Goal: Transaction & Acquisition: Purchase product/service

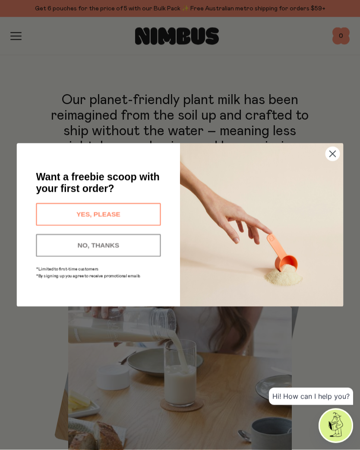
scroll to position [396, 0]
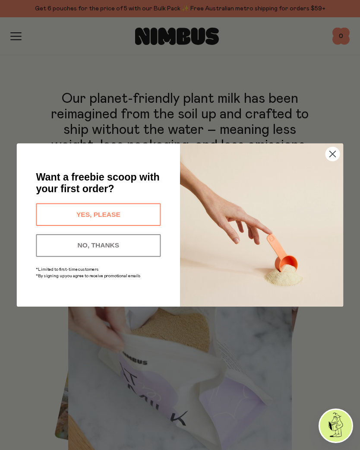
click at [333, 161] on circle "Close dialog" at bounding box center [333, 154] width 14 height 14
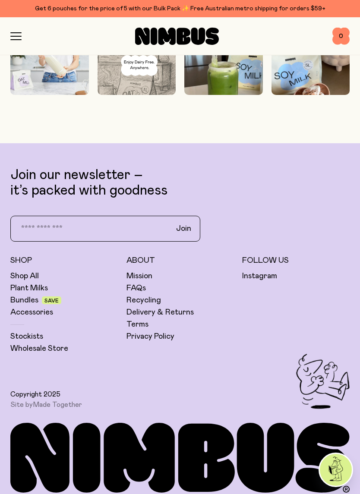
scroll to position [3018, 0]
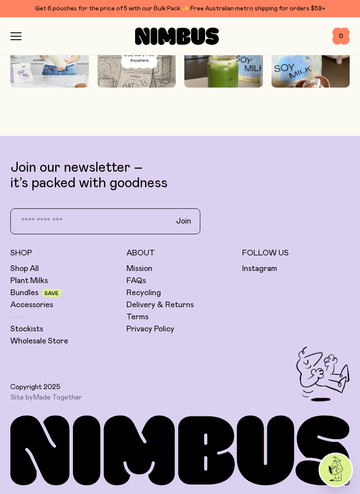
click at [31, 329] on link "Stockists" at bounding box center [26, 329] width 33 height 10
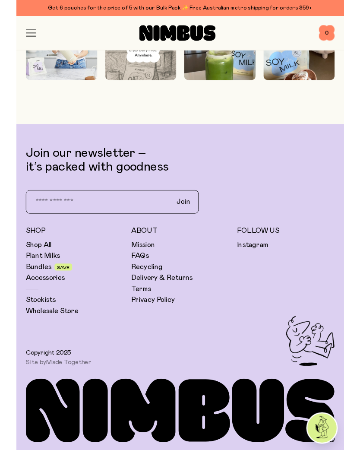
scroll to position [2977, 0]
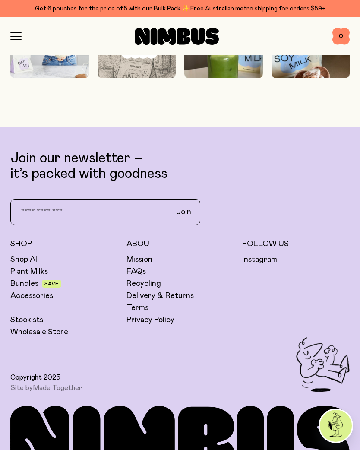
click at [27, 277] on link "Plant Milks" at bounding box center [29, 271] width 38 height 10
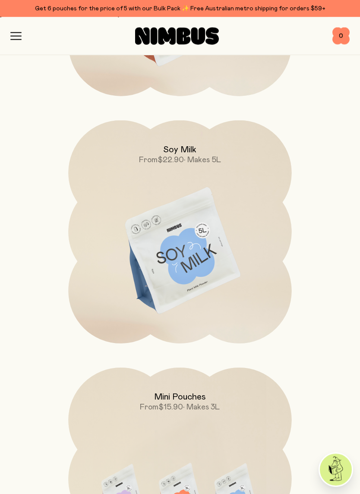
click at [203, 251] on img at bounding box center [179, 252] width 223 height 263
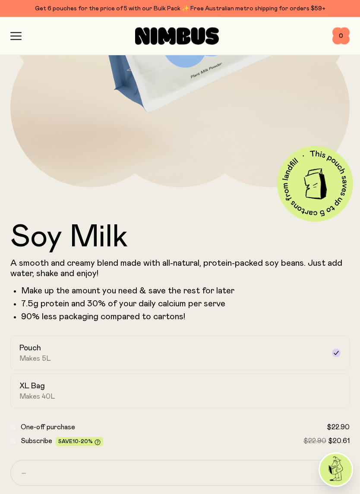
scroll to position [218, 0]
click at [335, 352] on icon at bounding box center [336, 353] width 7 height 7
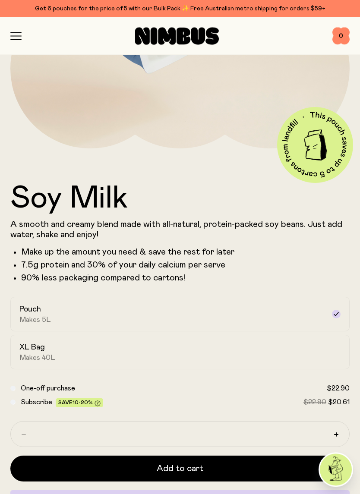
scroll to position [257, 0]
click at [312, 355] on div "XL Bag Makes 40L" at bounding box center [172, 352] width 306 height 20
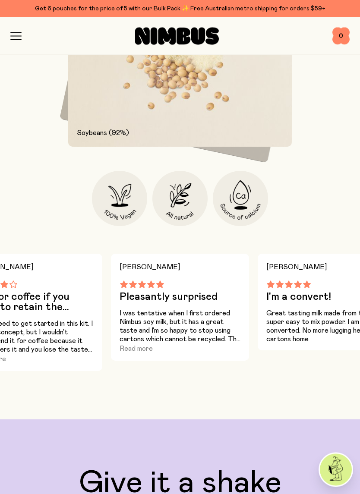
scroll to position [1006, 0]
click at [62, 323] on p "All you need to get started in this kit. I like the concept, but I wouldn’t rec…" at bounding box center [33, 337] width 121 height 35
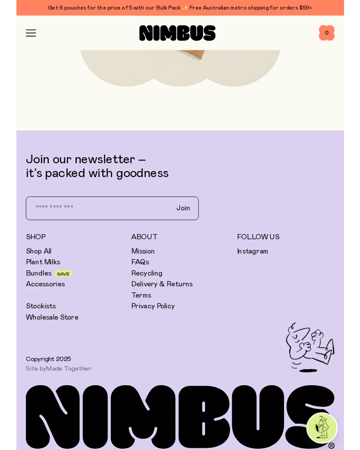
scroll to position [3607, 0]
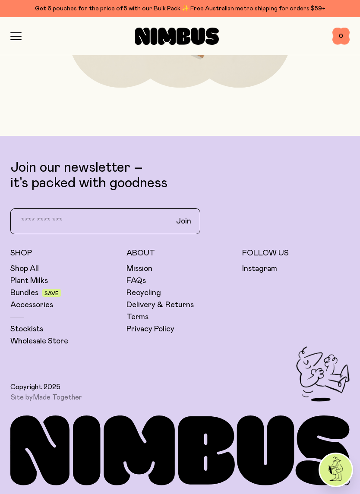
click at [34, 297] on link "Bundles" at bounding box center [24, 293] width 28 height 10
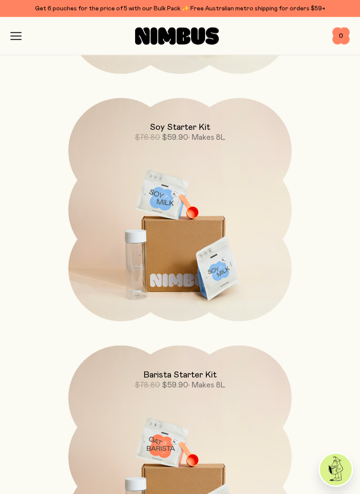
scroll to position [338, 0]
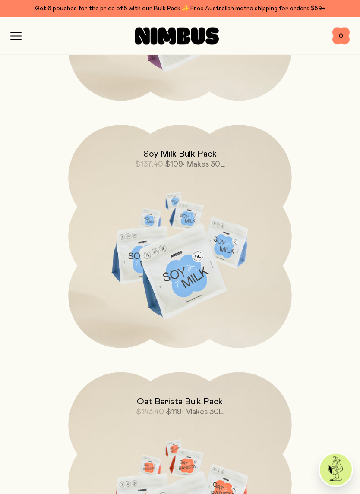
scroll to position [1050, 0]
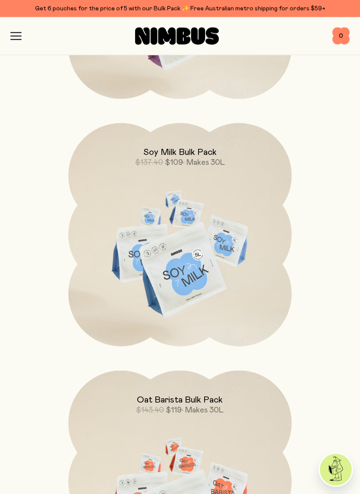
click at [269, 318] on img at bounding box center [179, 255] width 223 height 263
